Goal: Task Accomplishment & Management: Use online tool/utility

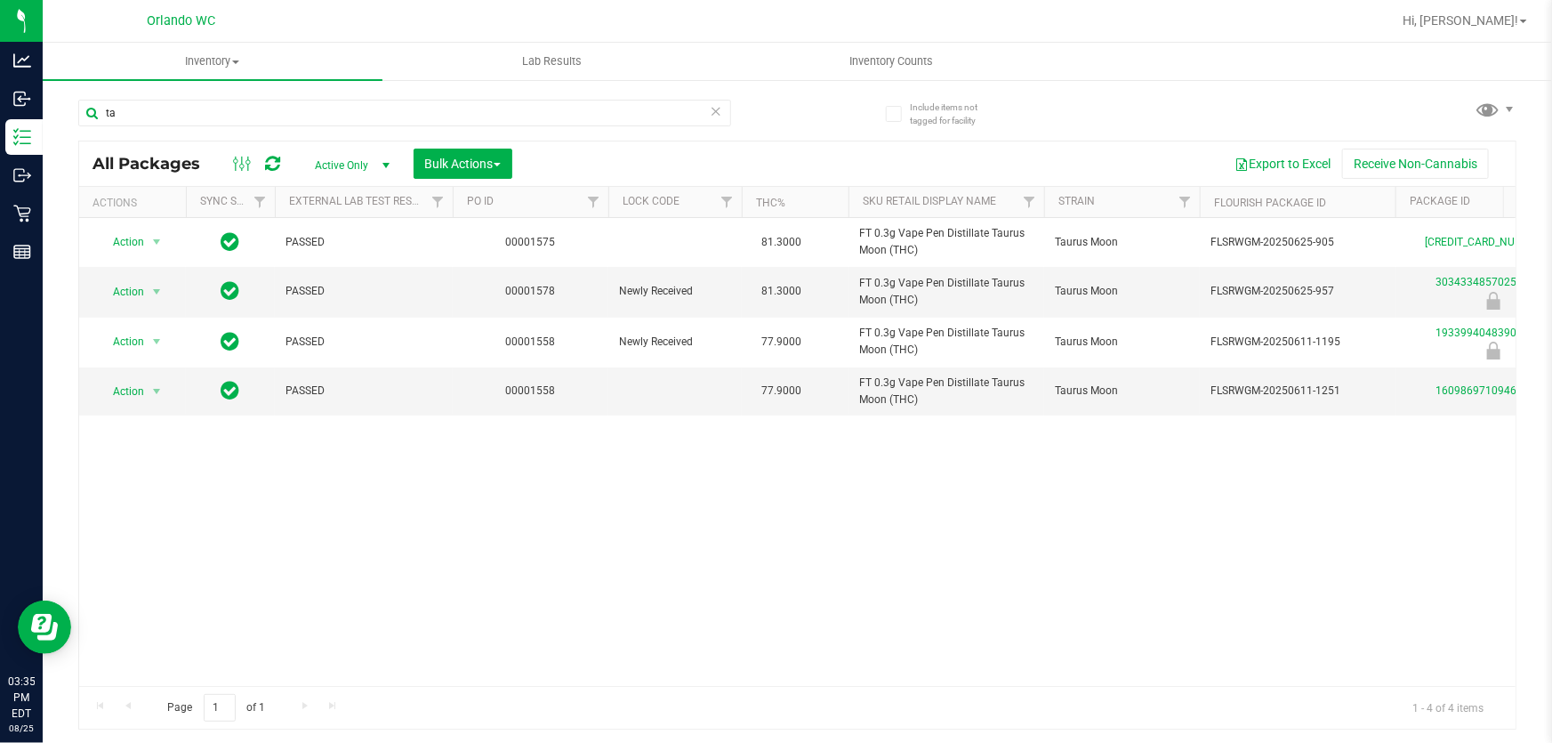
type input "t"
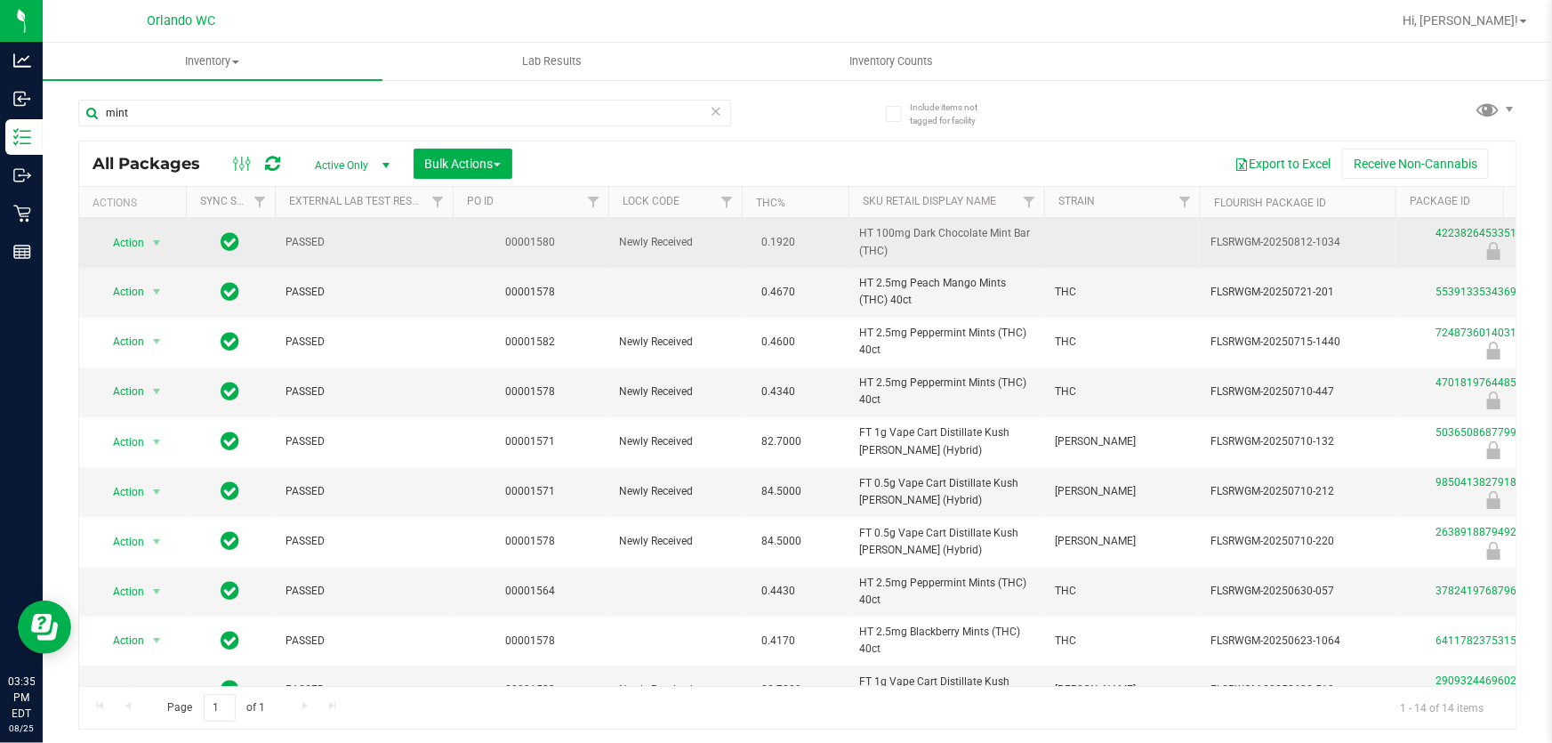
click at [938, 254] on td "HT 100mg Dark Chocolate Mint Bar (THC)" at bounding box center [947, 243] width 196 height 50
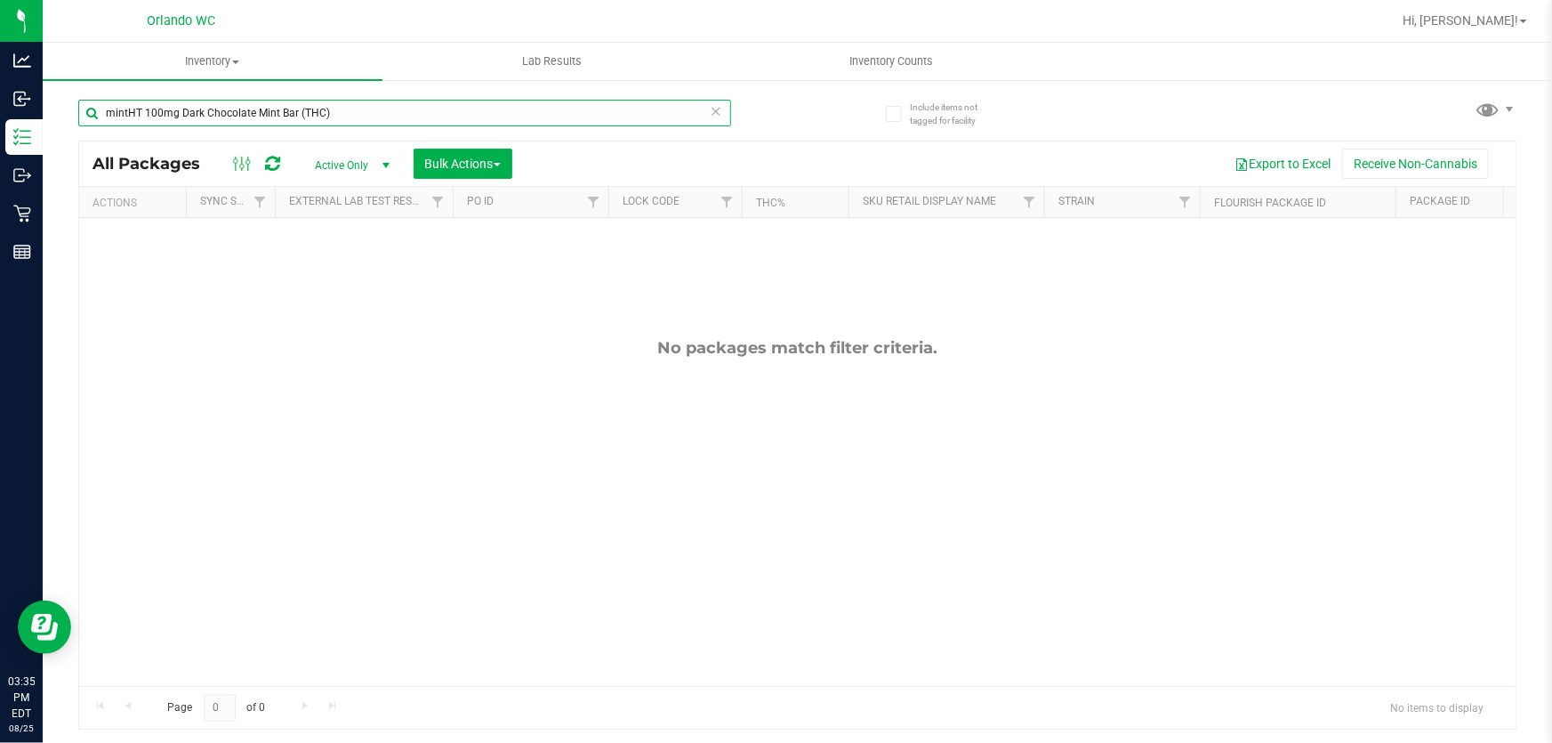
click at [98, 109] on input "mintHT 100mg Dark Chocolate Mint Bar (THC)" at bounding box center [404, 113] width 653 height 27
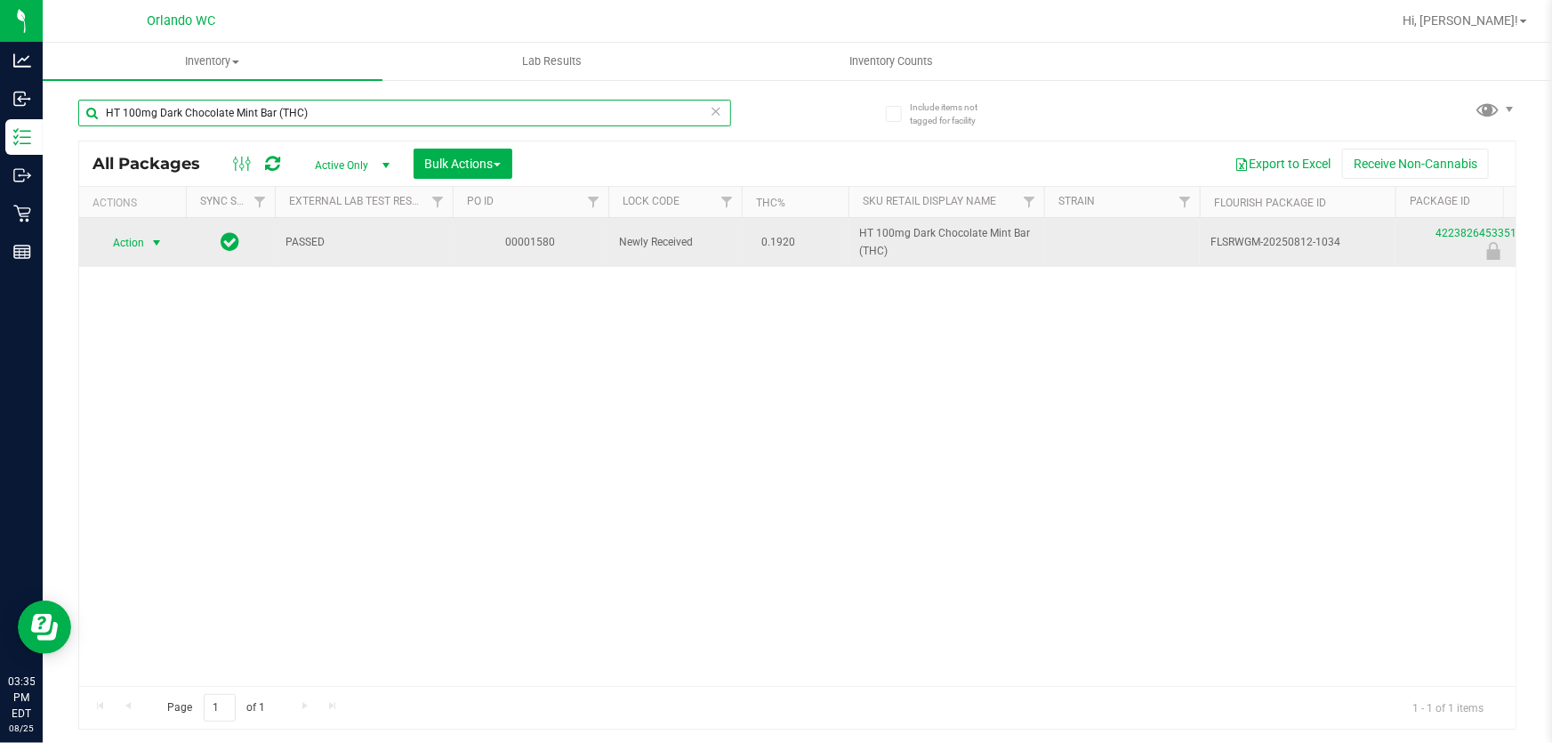
type input "HT 100mg Dark Chocolate Mint Bar (THC)"
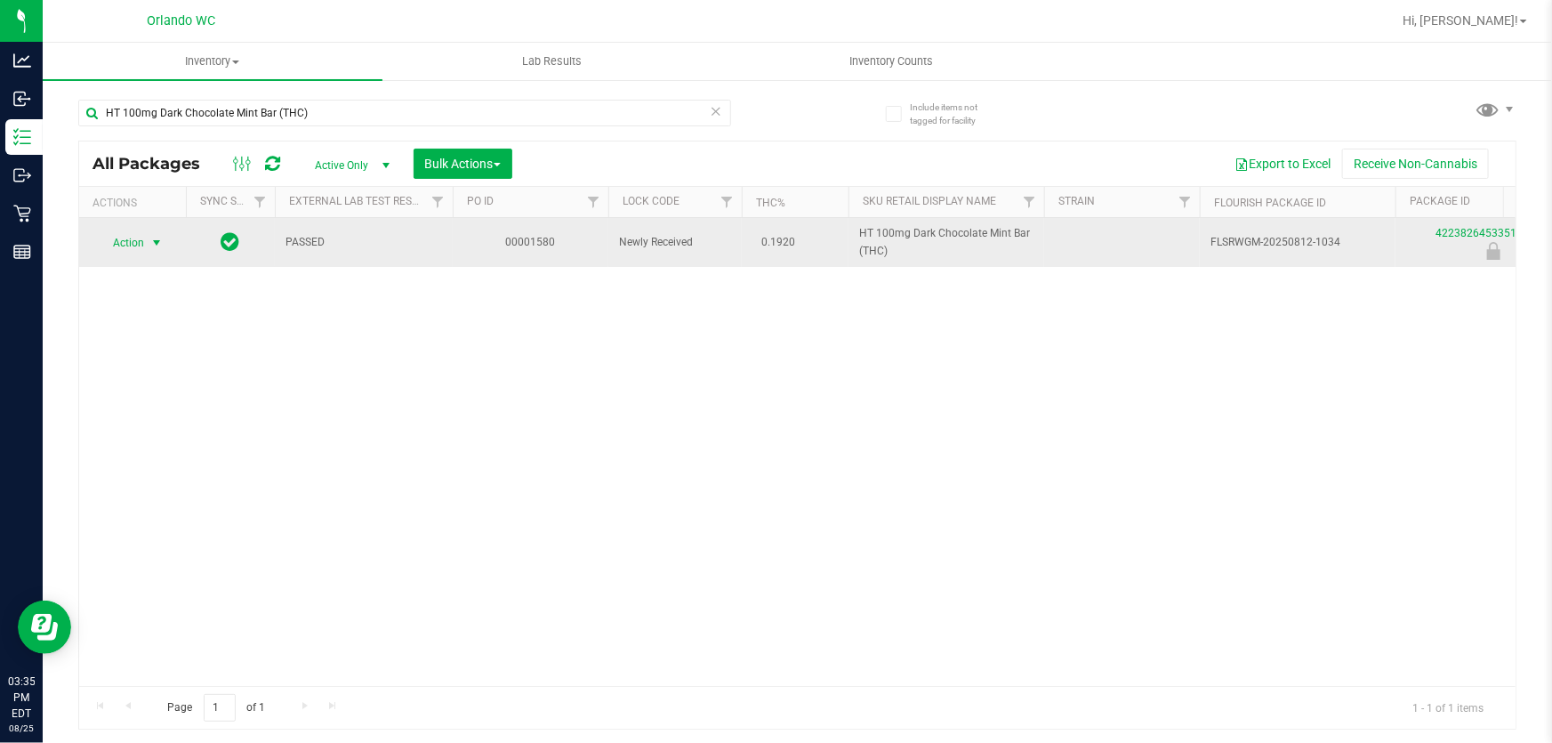
click at [150, 233] on span "select" at bounding box center [157, 242] width 22 height 25
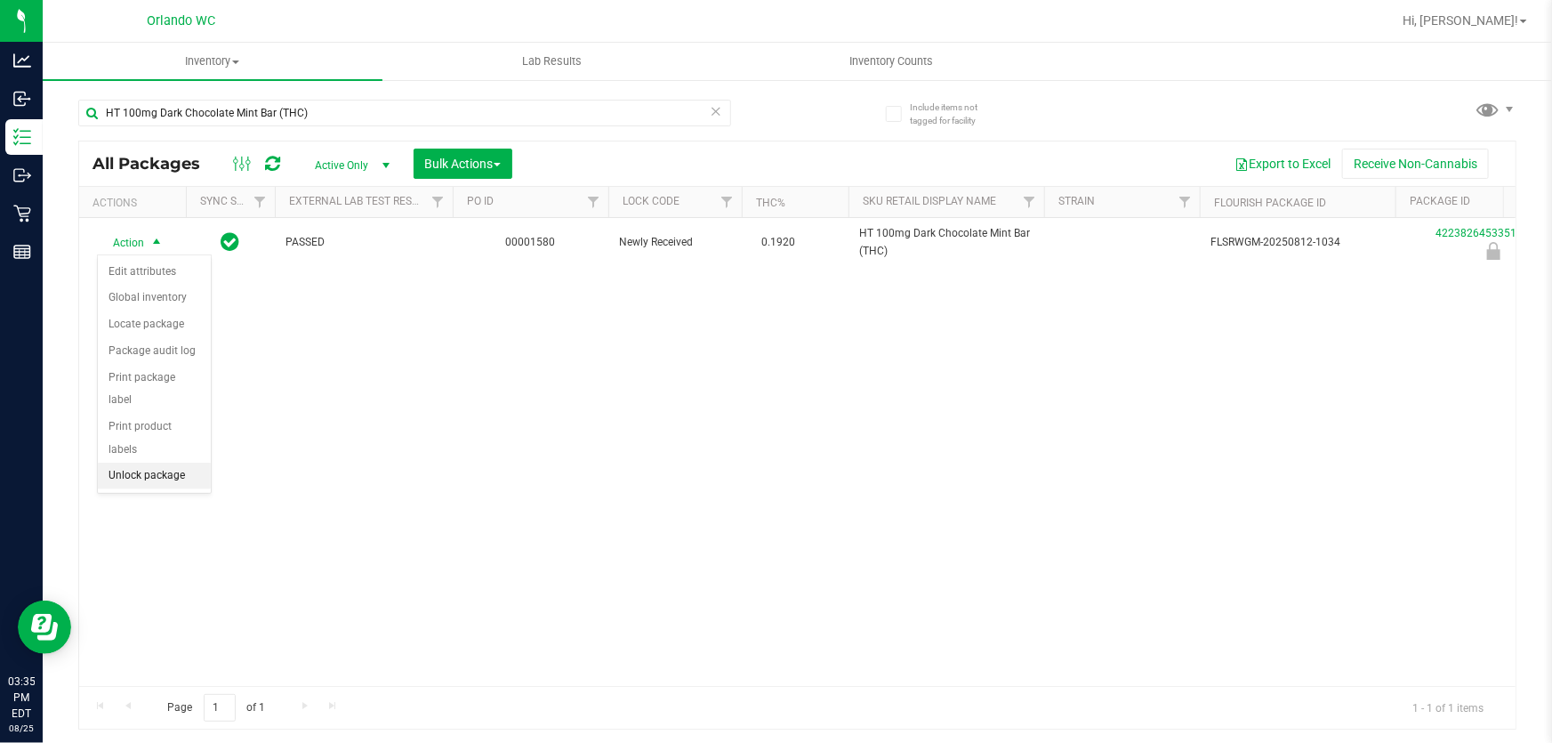
click at [166, 463] on li "Unlock package" at bounding box center [154, 476] width 113 height 27
